Goal: Find specific page/section: Find specific page/section

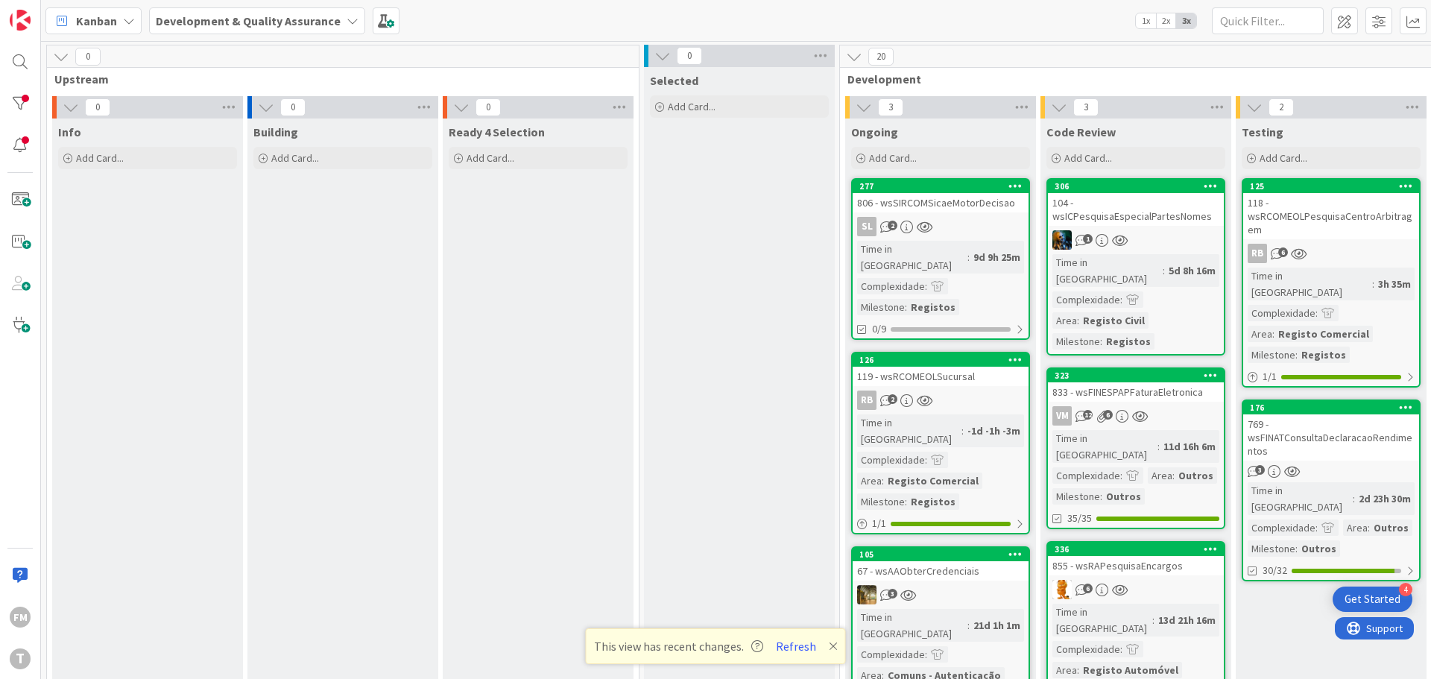
scroll to position [13, 292]
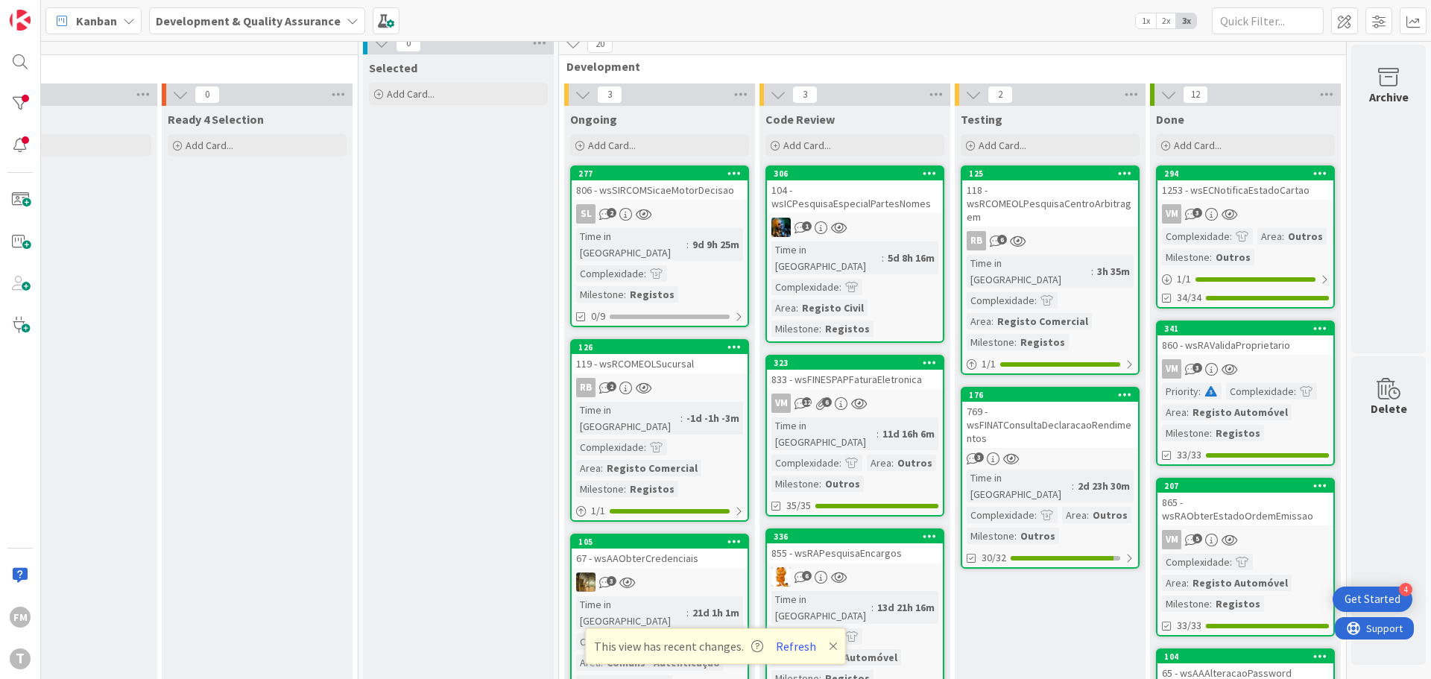
click at [830, 647] on icon at bounding box center [833, 646] width 9 height 12
click at [833, 206] on div "104 - wsICPesquisaEspecialPartesNomes" at bounding box center [855, 196] width 176 height 33
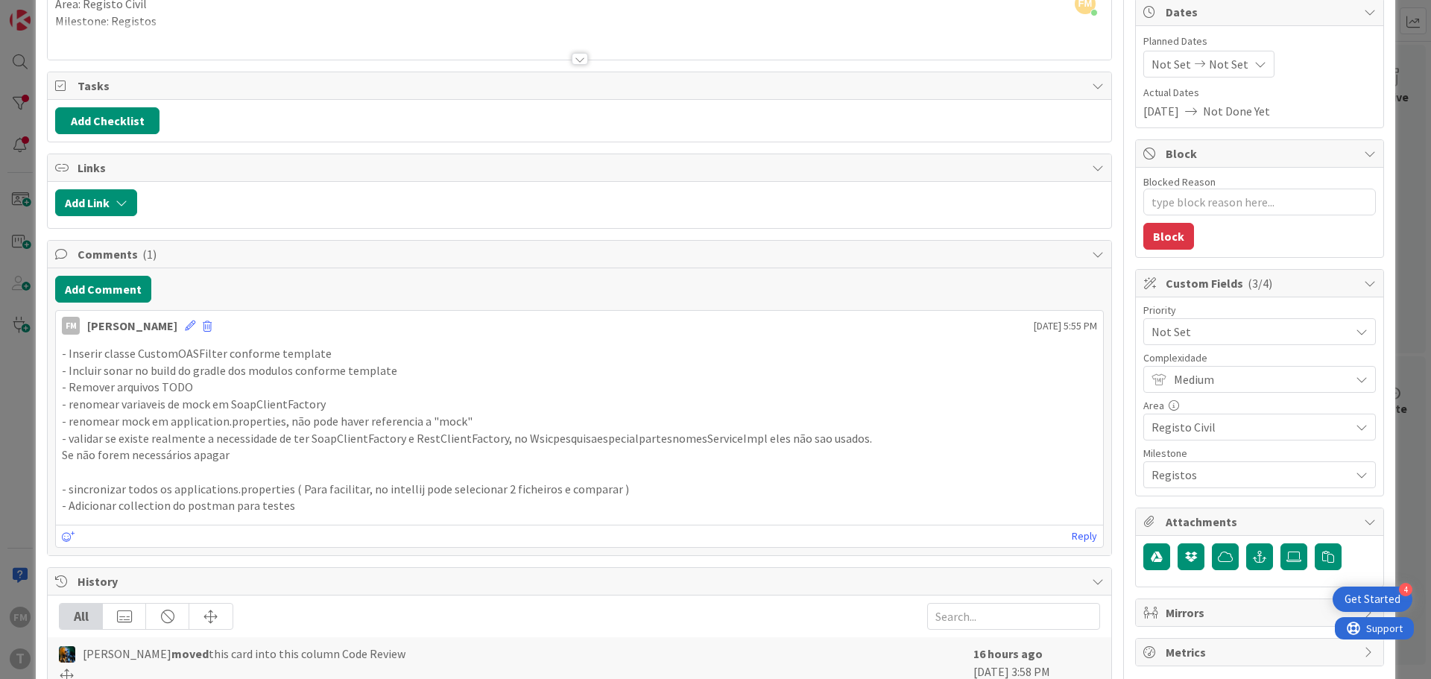
click at [206, 436] on p "- validar se existe realmente a necessidade de ter SoapClientFactory e RestClie…" at bounding box center [579, 438] width 1035 height 17
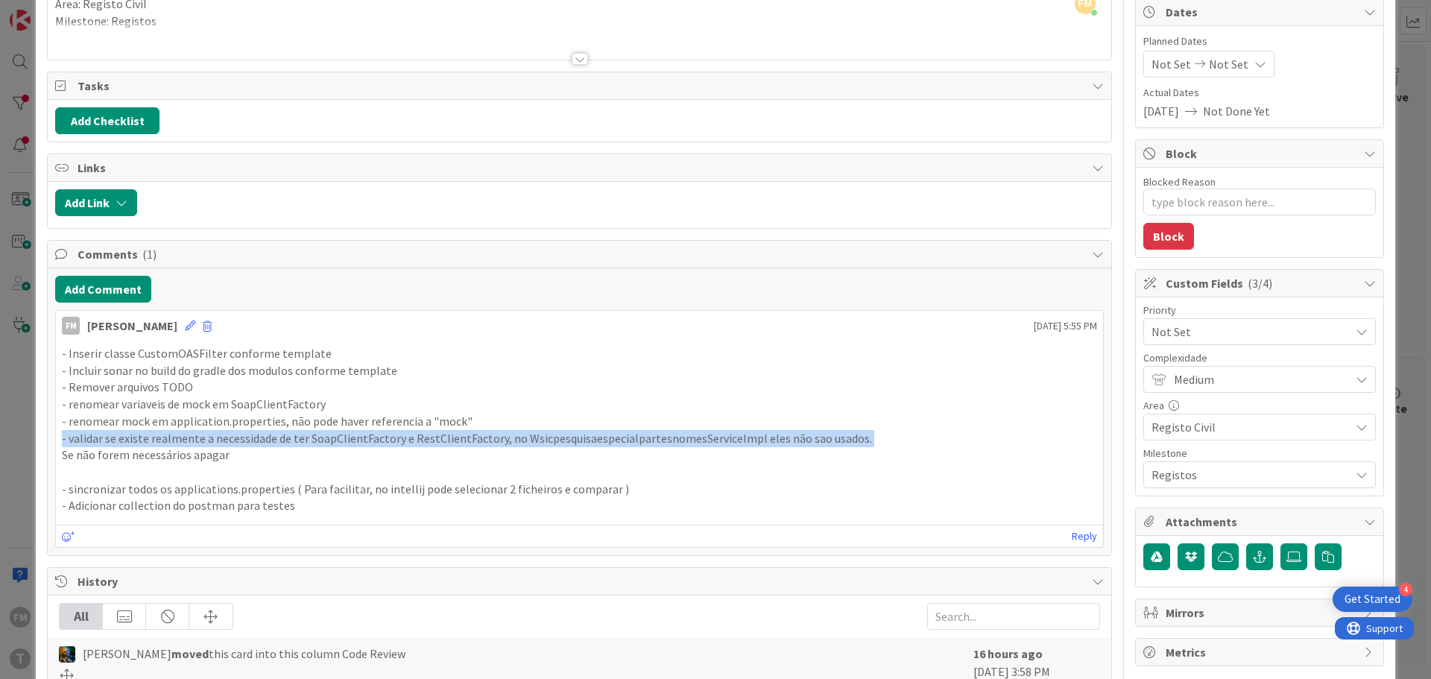
click at [206, 436] on p "- validar se existe realmente a necessidade de ter SoapClientFactory e RestClie…" at bounding box center [579, 438] width 1035 height 17
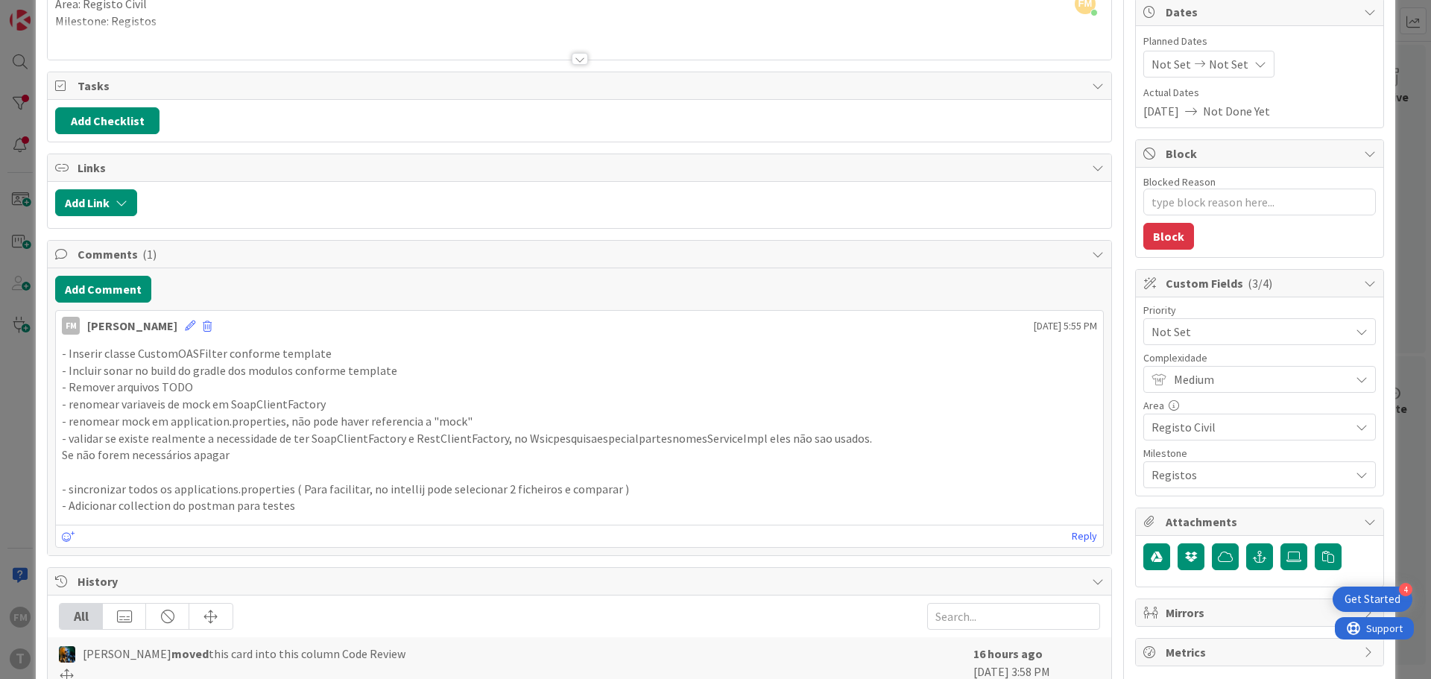
click at [244, 454] on p "Se não forem necessários apagar" at bounding box center [579, 455] width 1035 height 17
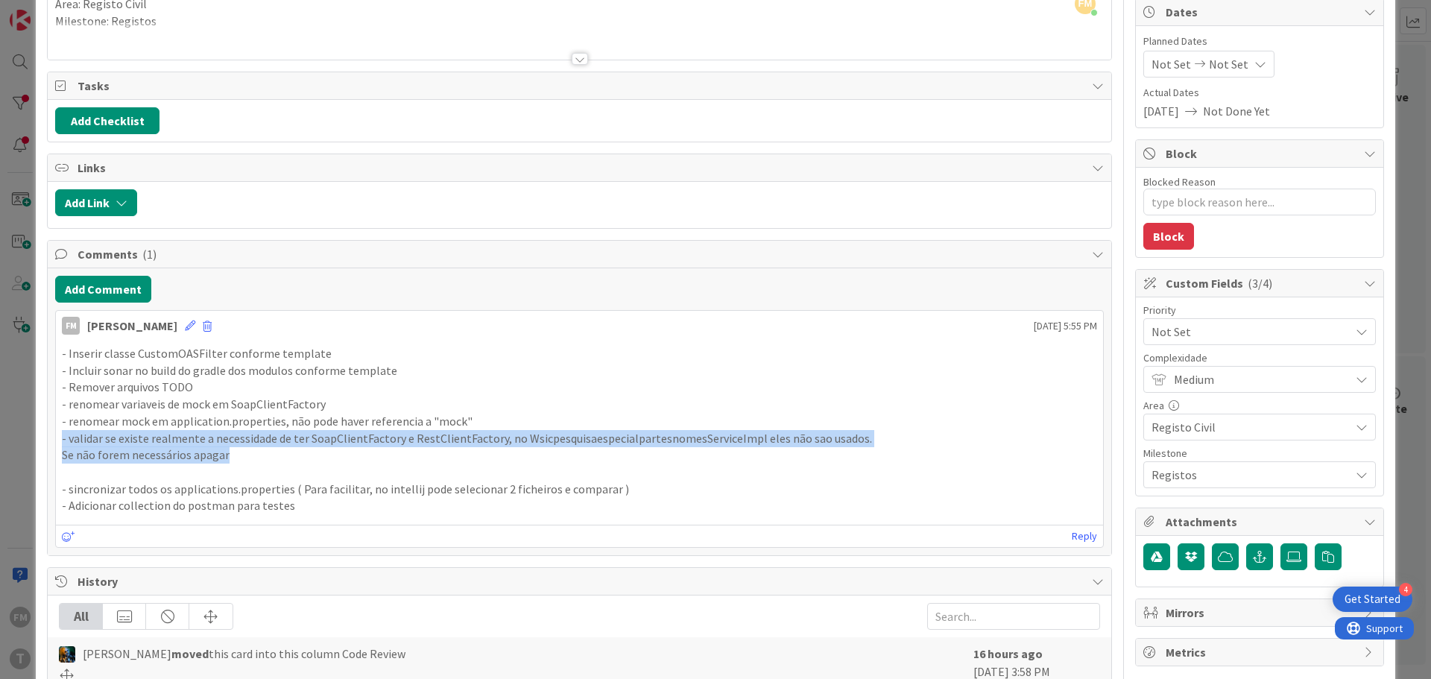
drag, startPoint x: 240, startPoint y: 460, endPoint x: 25, endPoint y: 440, distance: 215.6
click at [25, 440] on div "ID 306 Development & Quality Assurance Code Review Title 37 / 128 104 - wsICPes…" at bounding box center [715, 339] width 1431 height 679
copy div "- validar se existe realmente a necessidade de ter SoapClientFactory e RestClie…"
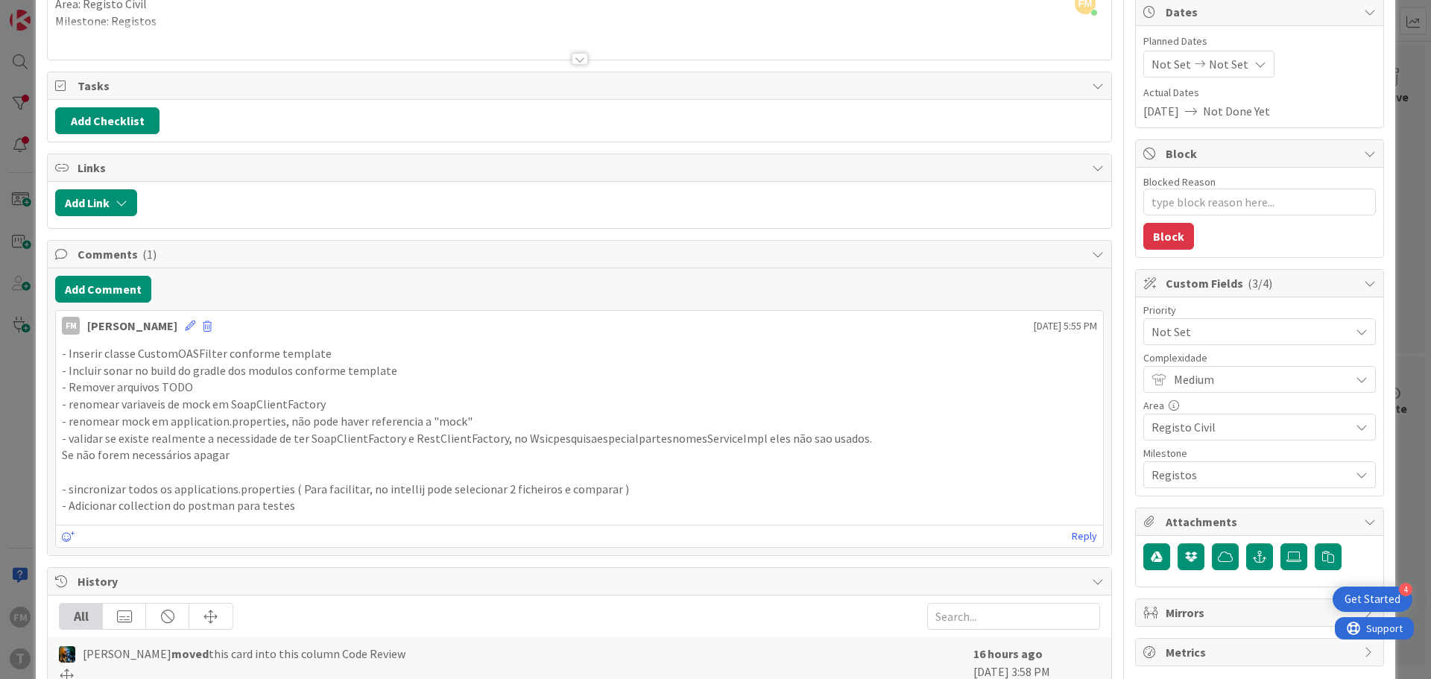
click at [178, 417] on p "- renomear mock em application.properties, não pode haver referencia a "mock"" at bounding box center [579, 421] width 1035 height 17
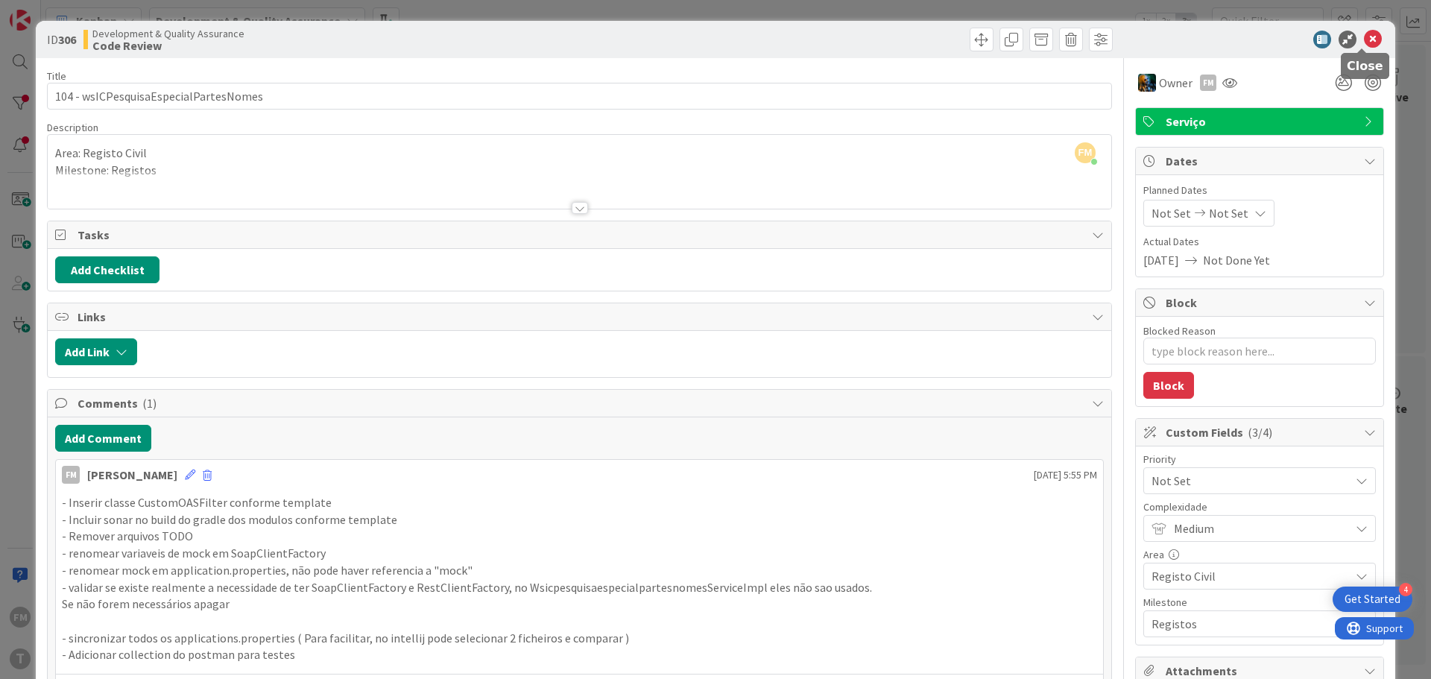
click at [1366, 39] on icon at bounding box center [1373, 40] width 18 height 18
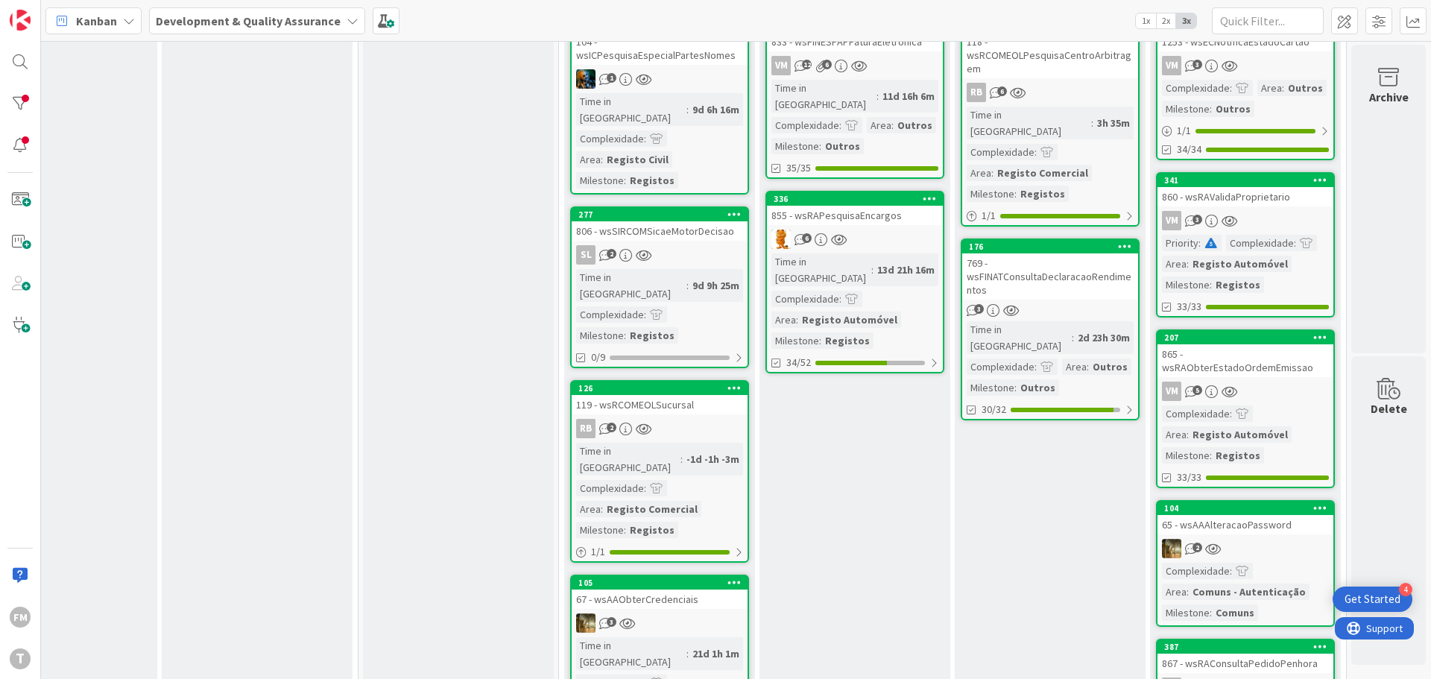
scroll to position [160, 292]
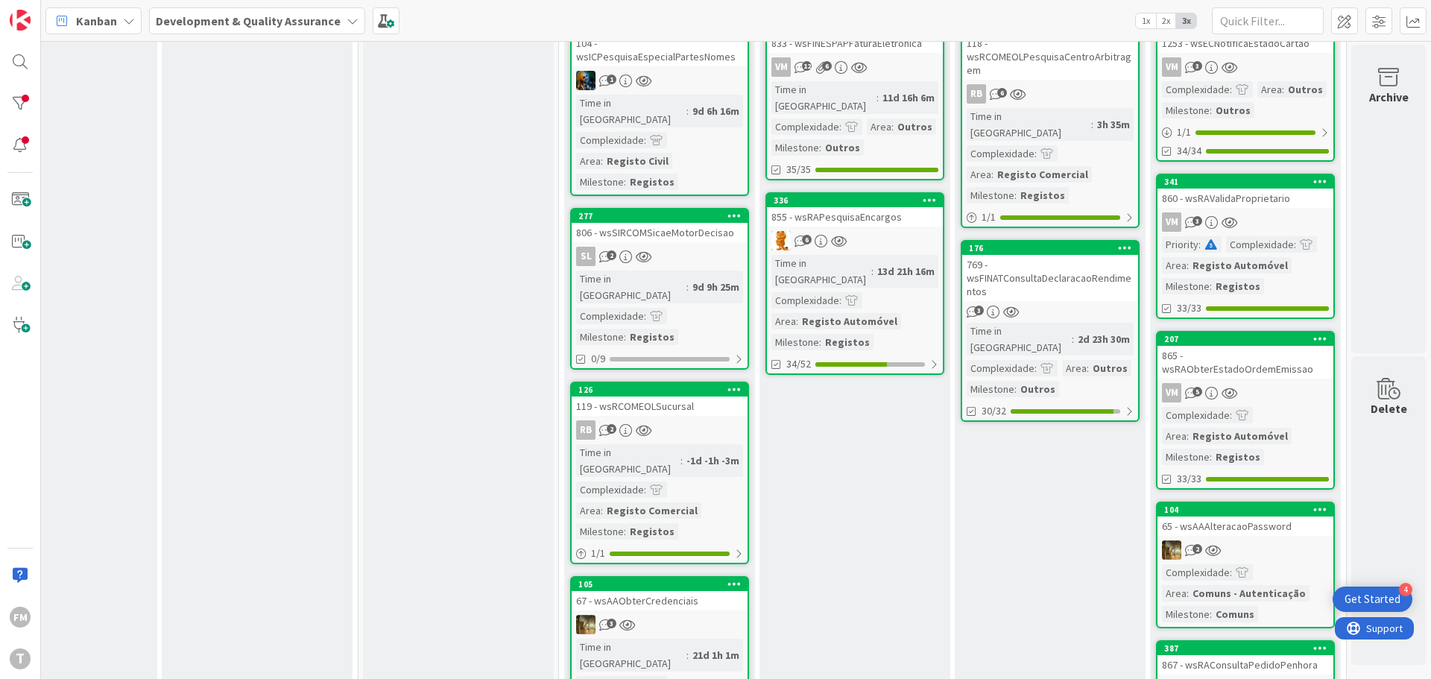
click at [885, 210] on link "336 855 - wsRAPesquisaEncargos 6 Time in [GEOGRAPHIC_DATA] : 13d 21h 16m Comple…" at bounding box center [855, 283] width 179 height 183
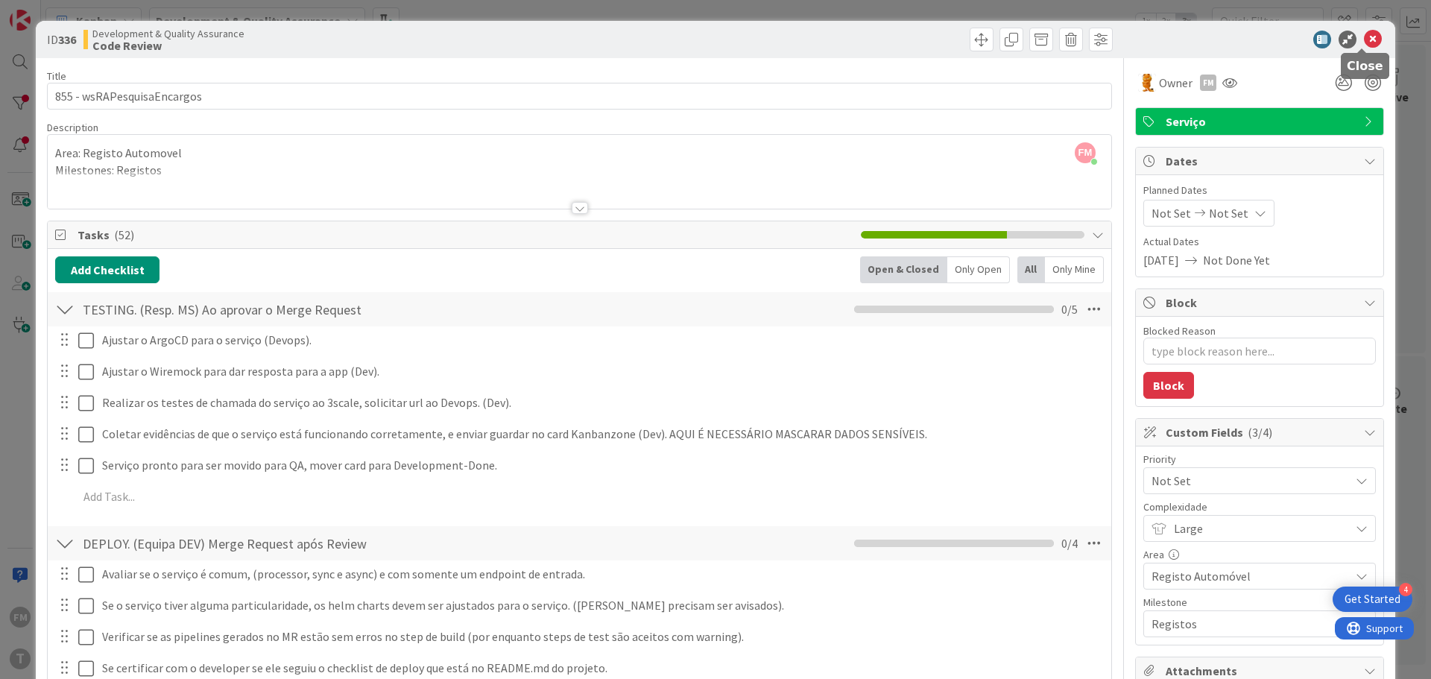
click at [1364, 41] on icon at bounding box center [1373, 40] width 18 height 18
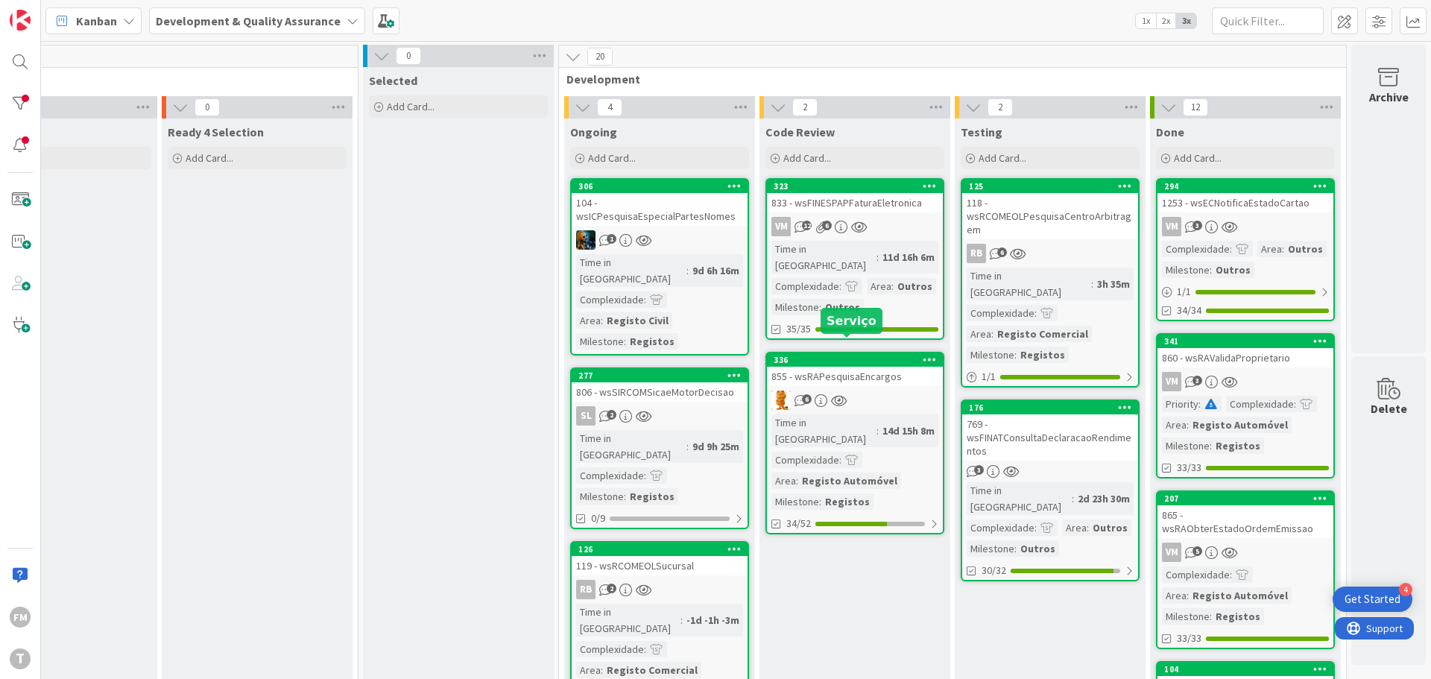
click at [815, 394] on icon at bounding box center [821, 400] width 13 height 13
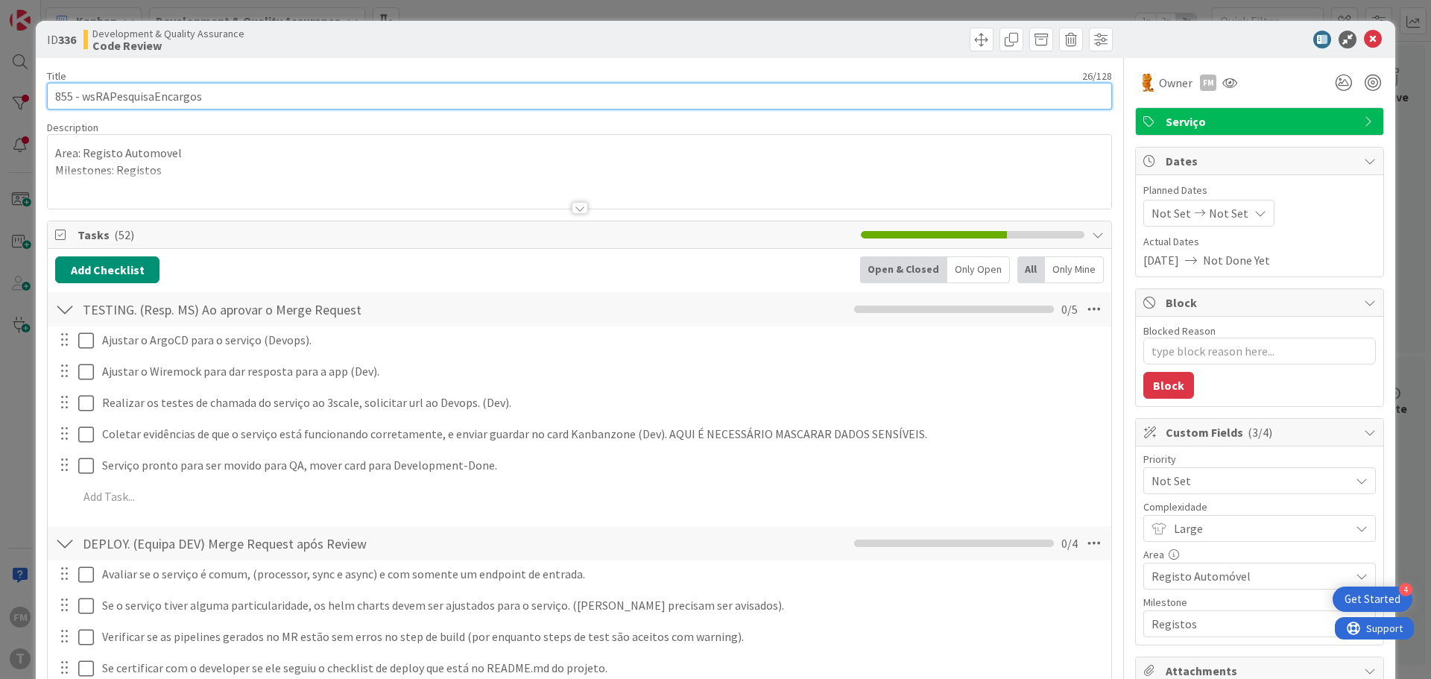
click at [174, 98] on input "855 - wsRAPesquisaEncargos" at bounding box center [579, 96] width 1065 height 27
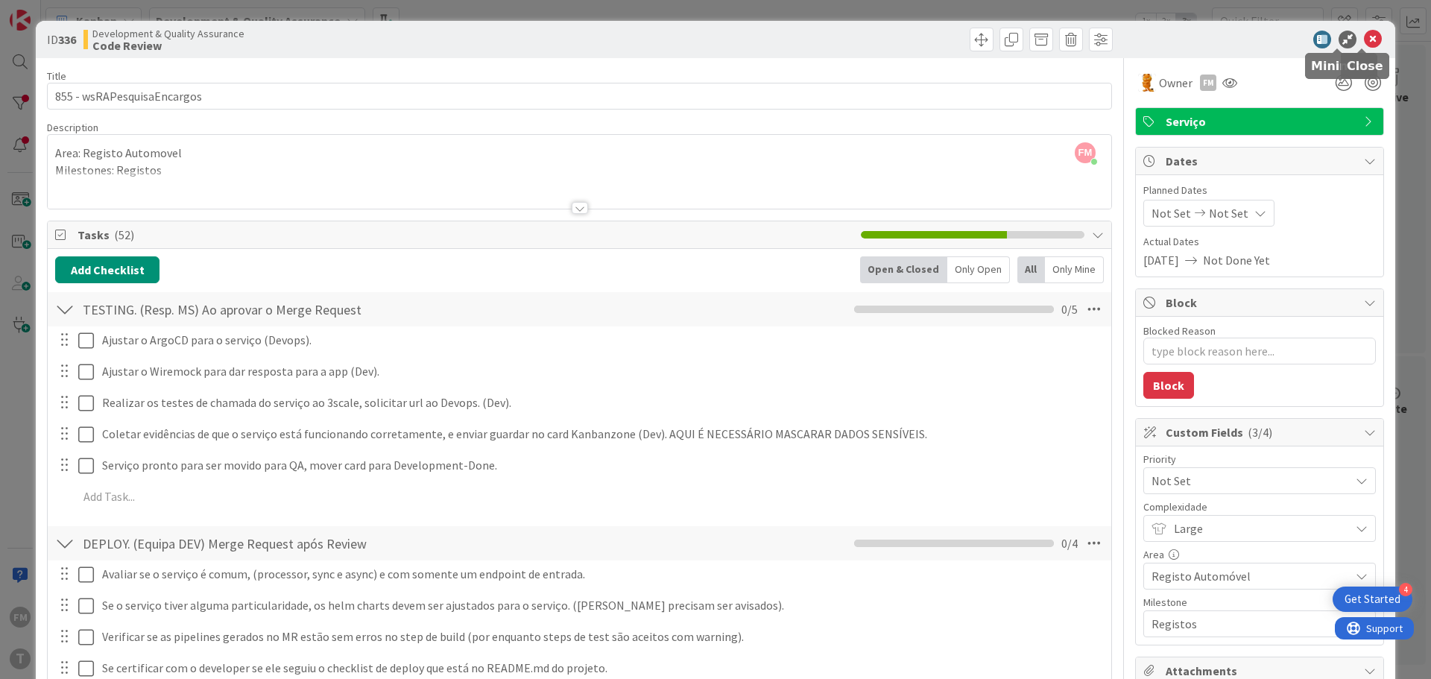
click at [1365, 37] on icon at bounding box center [1373, 40] width 18 height 18
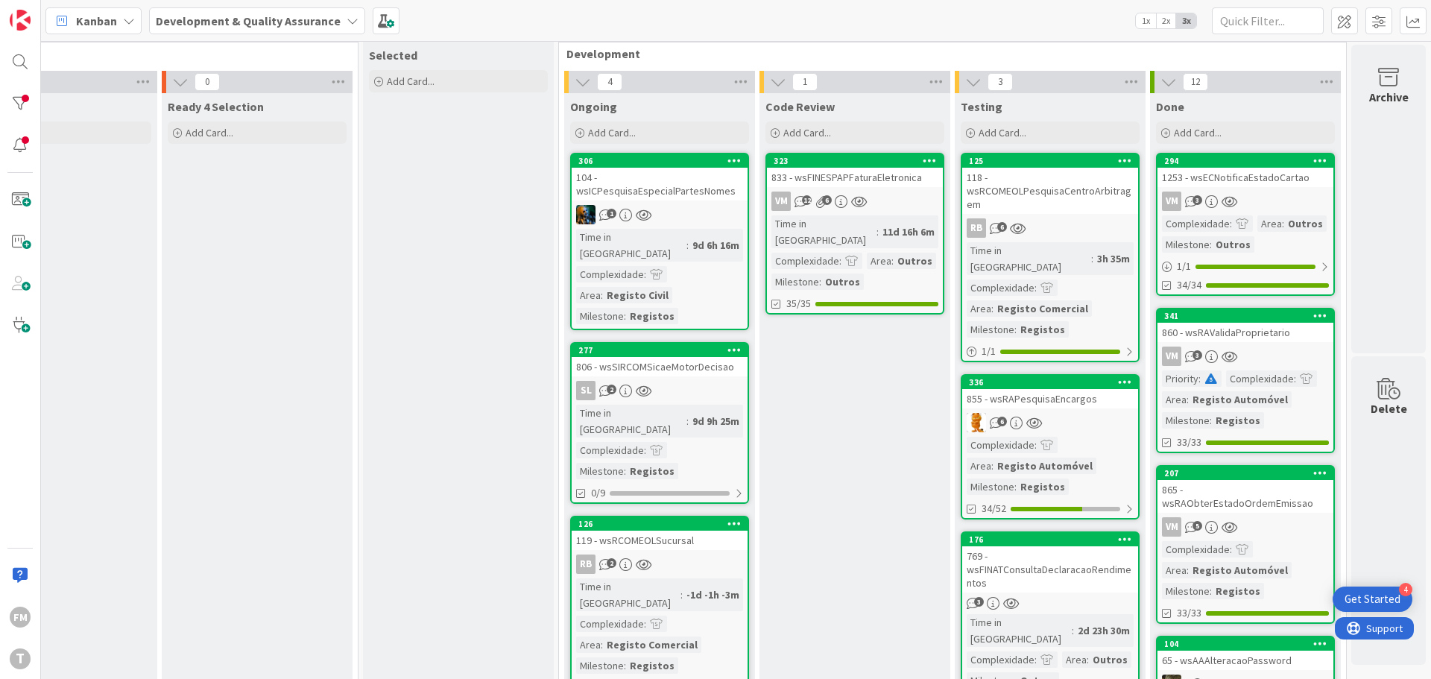
scroll to position [0, 292]
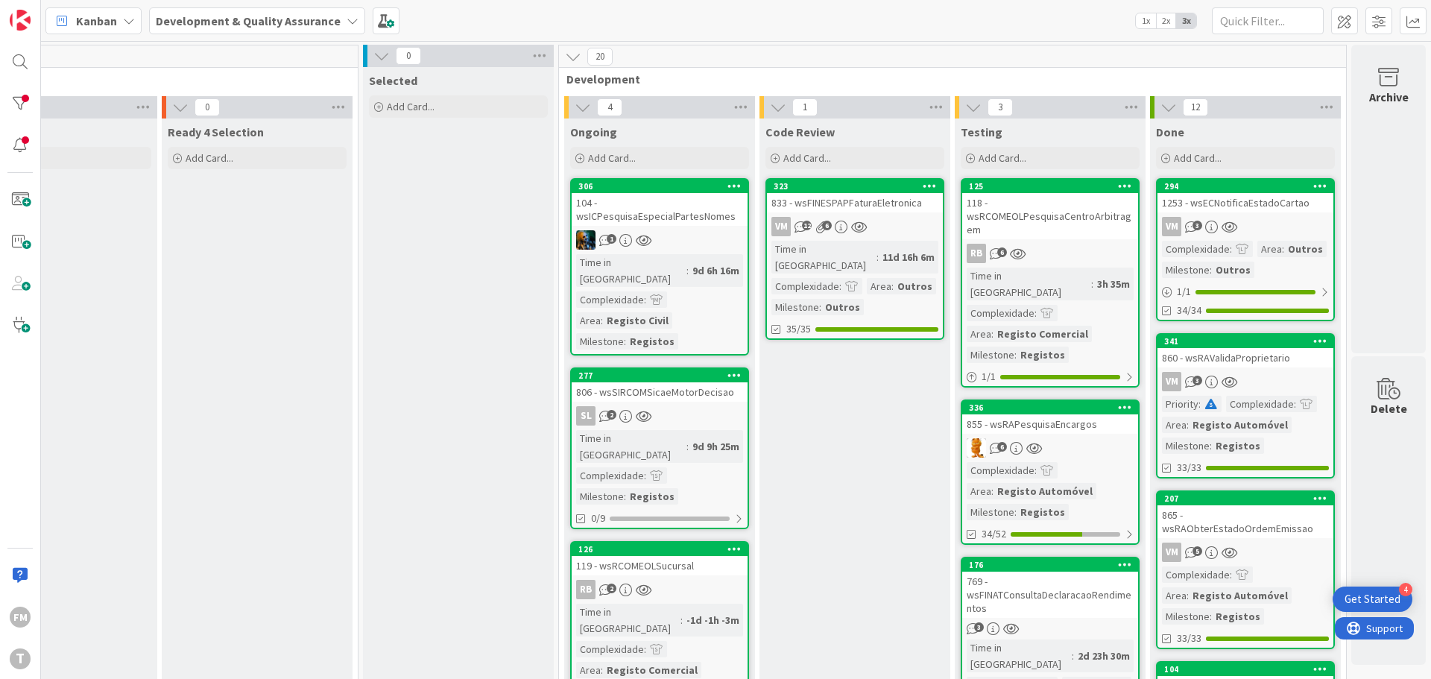
click at [815, 221] on icon "6" at bounding box center [821, 227] width 13 height 13
type textarea "x"
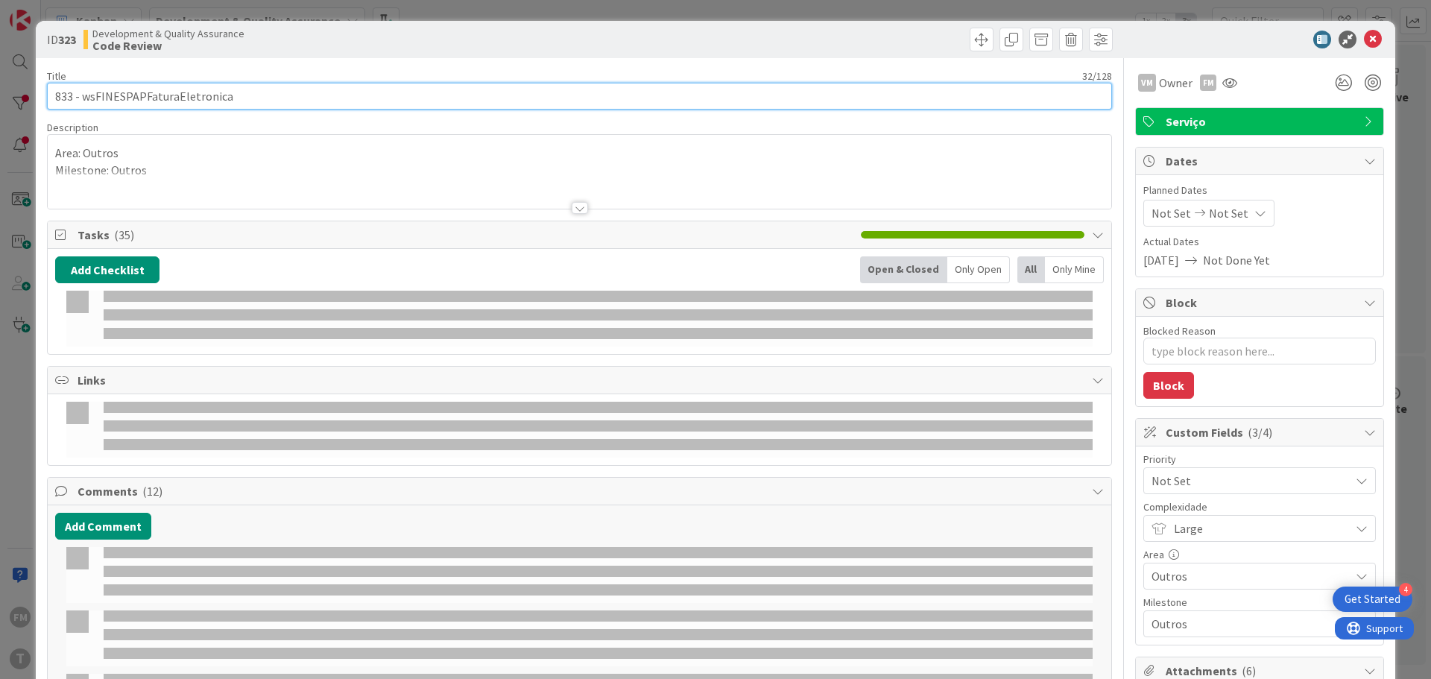
click at [199, 97] on input "833 - wsFINESPAPFaturaEletronica" at bounding box center [579, 96] width 1065 height 27
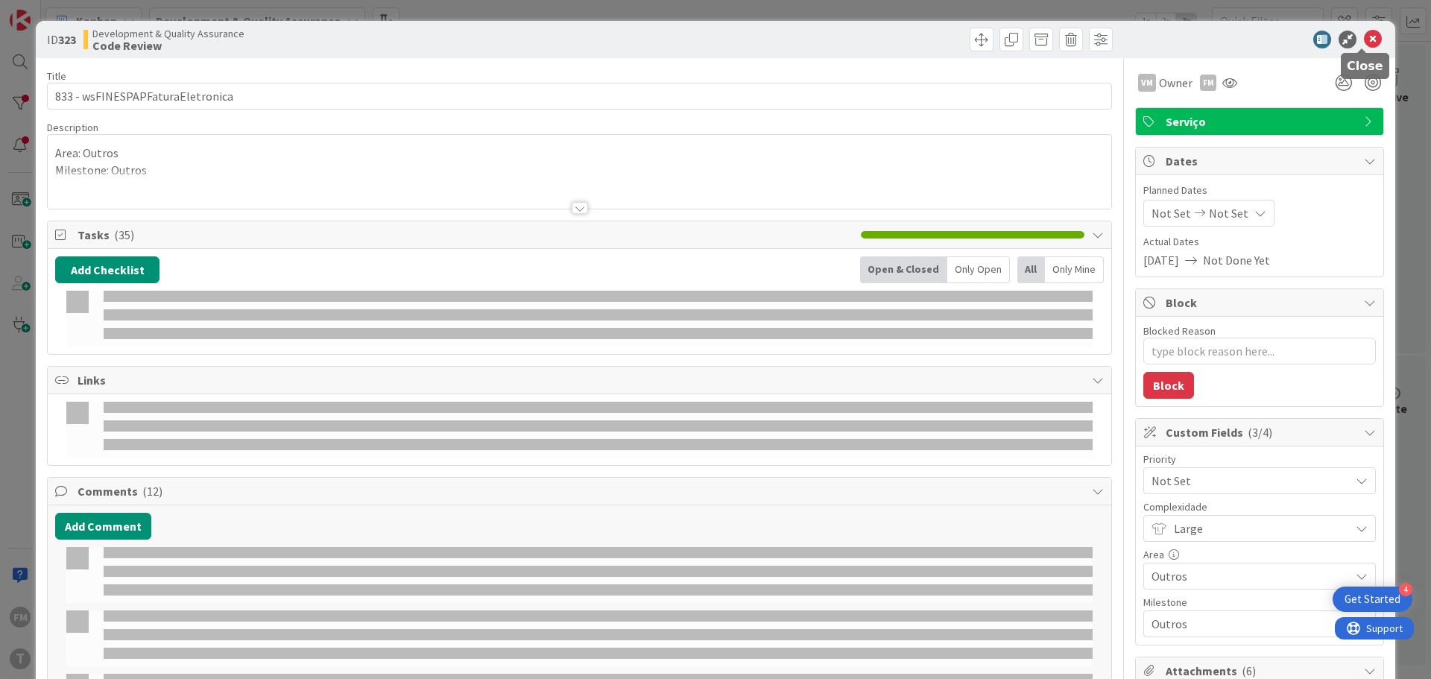
click at [1364, 38] on icon at bounding box center [1373, 40] width 18 height 18
